Goal: Transaction & Acquisition: Purchase product/service

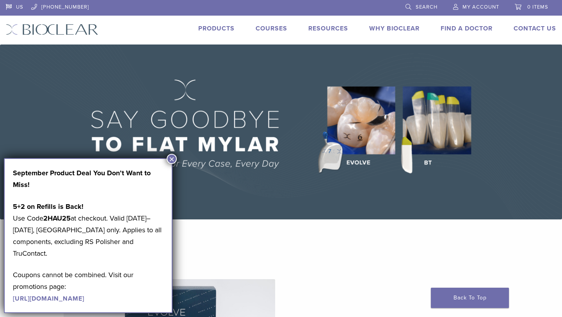
click at [473, 5] on span "My Account" at bounding box center [480, 7] width 37 height 6
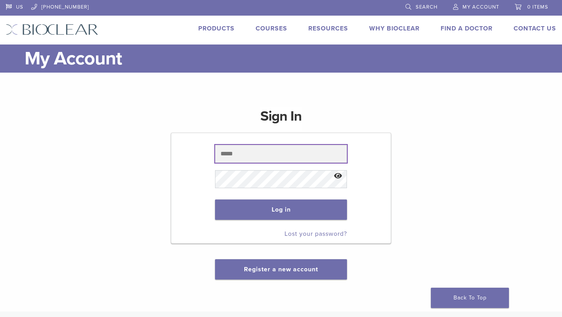
click at [243, 158] on input "text" at bounding box center [281, 154] width 132 height 18
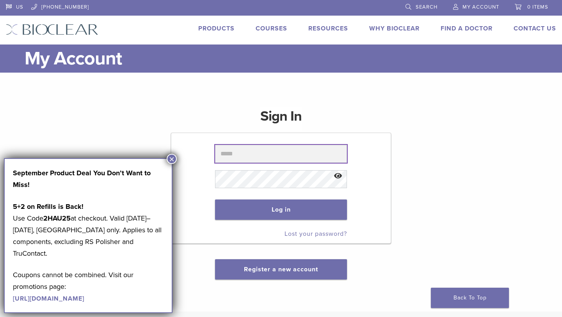
click at [276, 155] on input "text" at bounding box center [281, 154] width 132 height 18
type input "**********"
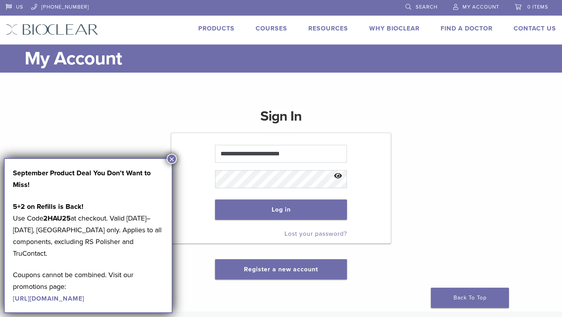
click at [173, 156] on button "×" at bounding box center [172, 159] width 10 height 10
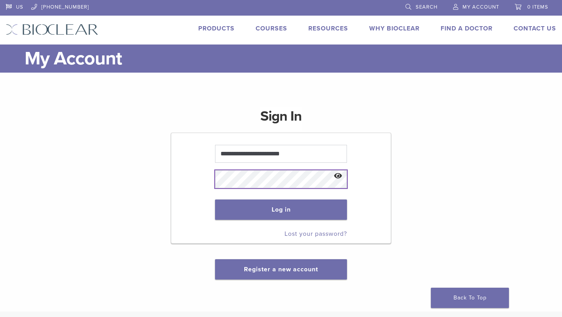
click at [215, 199] on button "Log in" at bounding box center [281, 209] width 132 height 20
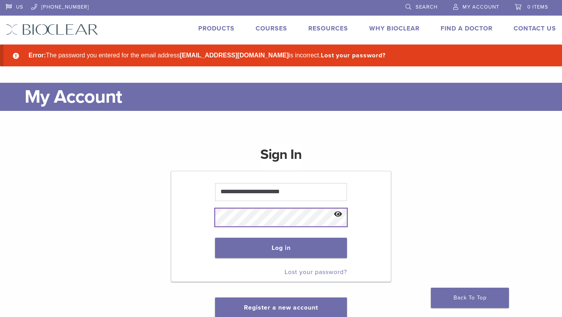
click at [215, 238] on button "Log in" at bounding box center [281, 248] width 132 height 20
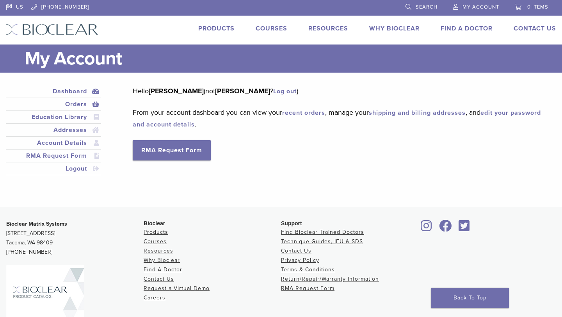
click at [72, 106] on link "Orders" at bounding box center [53, 104] width 92 height 9
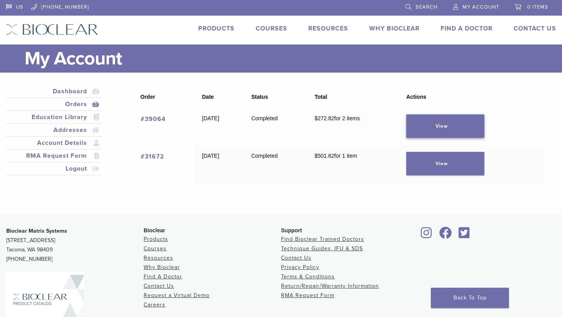
click at [467, 127] on link "View" at bounding box center [445, 125] width 78 height 23
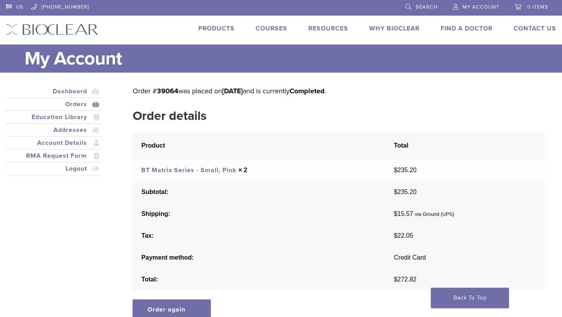
click at [207, 170] on link "BT Matrix Series - Small, Pink" at bounding box center [188, 170] width 95 height 8
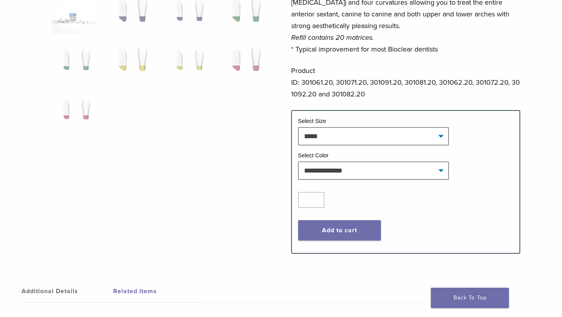
scroll to position [230, 0]
click at [352, 230] on button "Add to cart" at bounding box center [339, 230] width 83 height 20
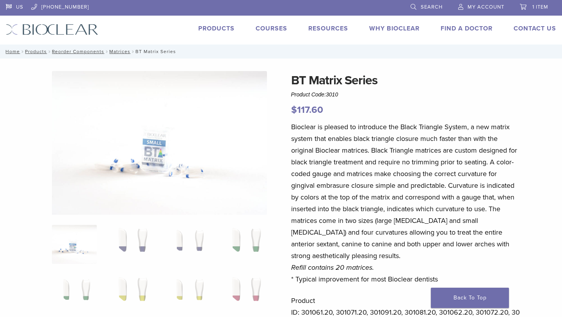
scroll to position [230, 0]
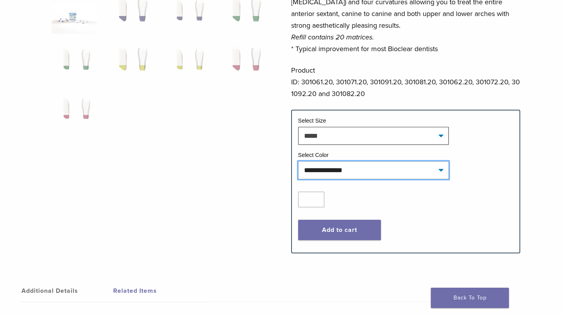
click at [340, 174] on select "**********" at bounding box center [373, 170] width 151 height 18
select select "******"
click at [331, 228] on button "Add to cart" at bounding box center [339, 230] width 83 height 20
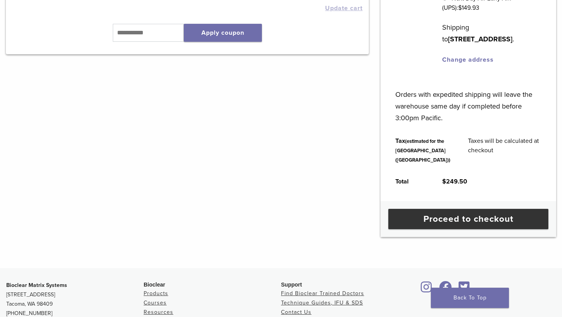
scroll to position [272, 0]
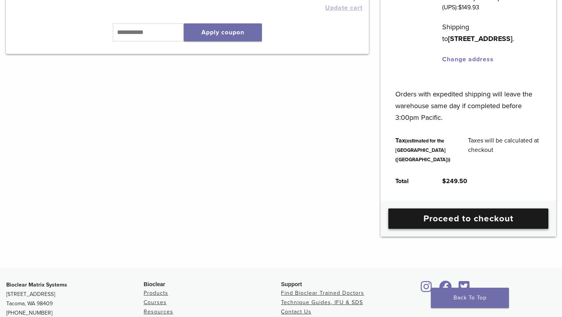
click at [445, 229] on link "Proceed to checkout" at bounding box center [468, 218] width 160 height 20
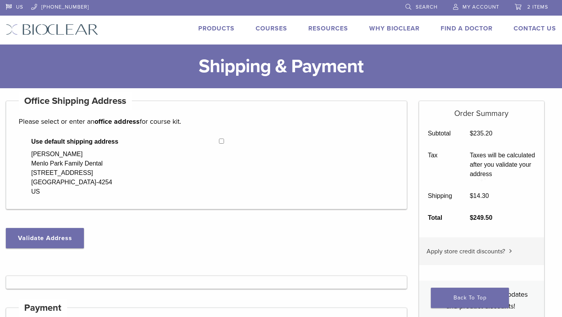
select select "**"
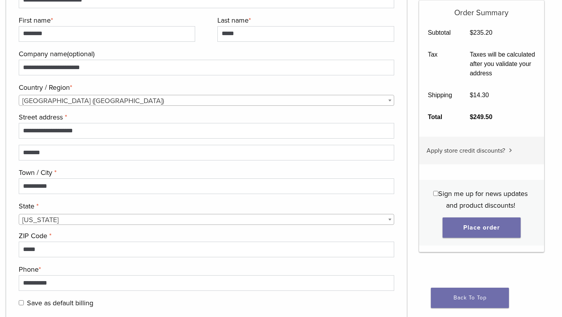
scroll to position [607, 0]
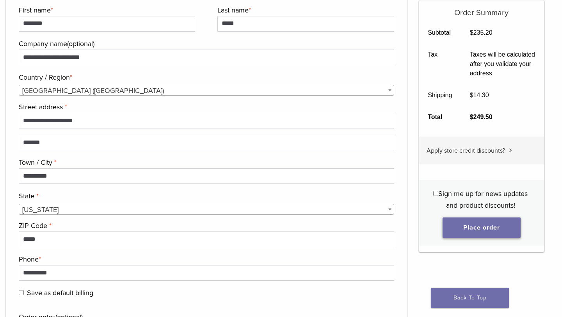
click at [474, 226] on button "Place order" at bounding box center [482, 227] width 78 height 20
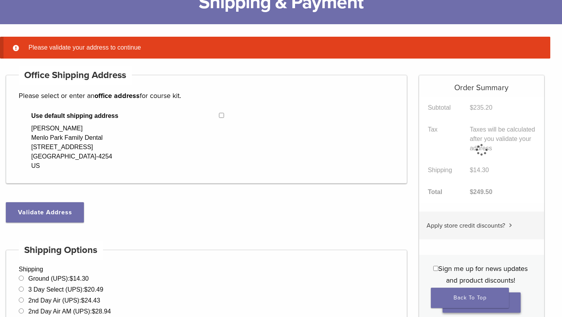
scroll to position [61, 0]
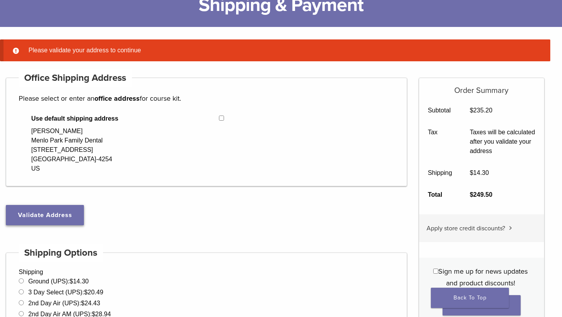
click at [68, 221] on button "Validate Address" at bounding box center [45, 215] width 78 height 20
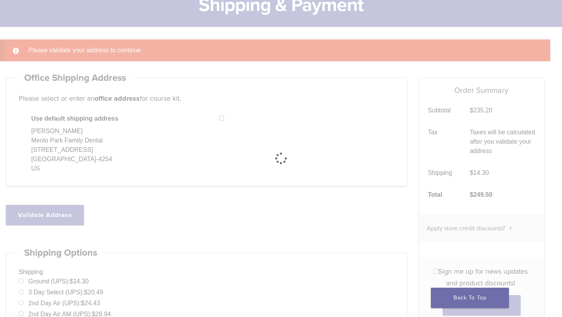
select select "**"
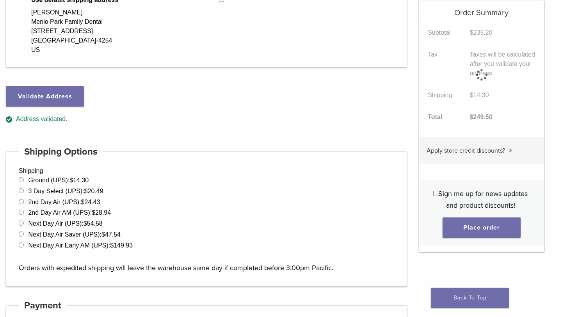
scroll to position [163, 0]
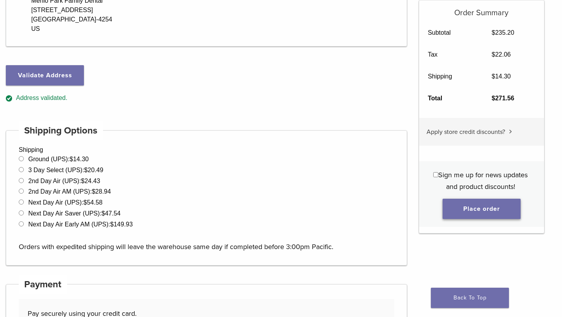
click at [498, 211] on button "Place order" at bounding box center [482, 209] width 78 height 20
